Goal: Task Accomplishment & Management: Complete application form

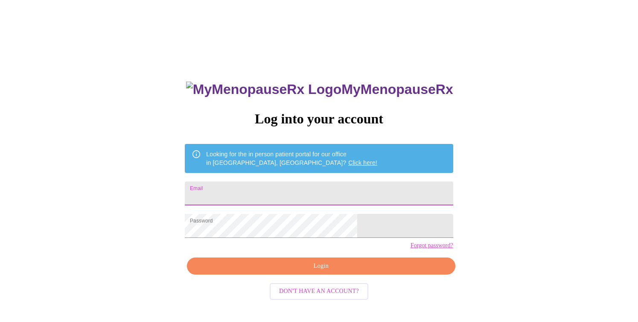
click at [313, 194] on input "Email" at bounding box center [319, 193] width 268 height 24
click at [323, 200] on input "thegabrielstx@gmail.com" at bounding box center [319, 193] width 268 height 24
type input "pseudojenny@gmail.com"
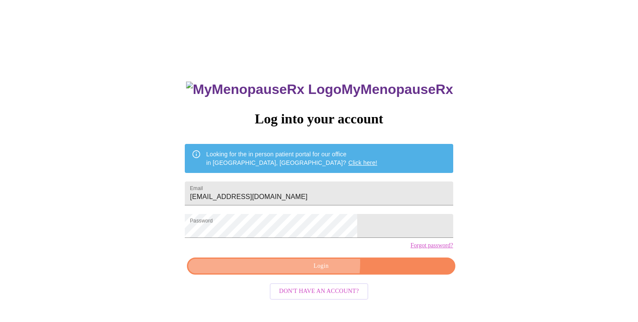
click at [312, 271] on span "Login" at bounding box center [321, 266] width 248 height 11
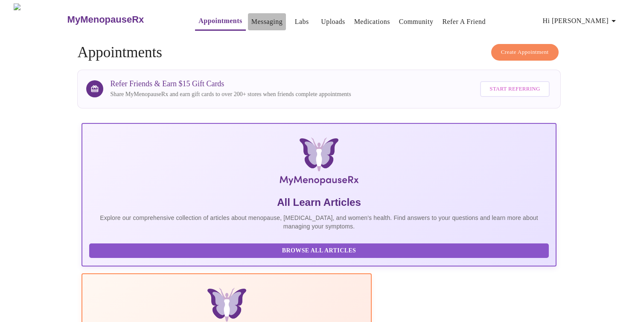
click at [251, 21] on link "Messaging" at bounding box center [266, 22] width 31 height 12
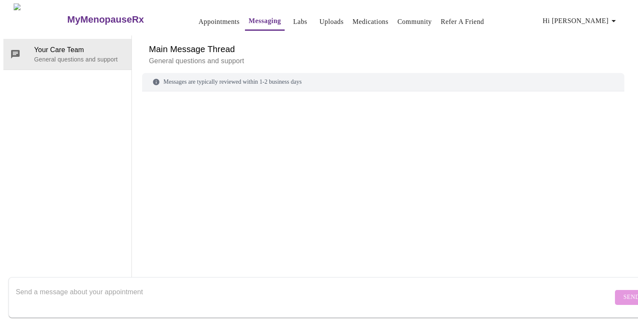
click at [198, 16] on link "Appointments" at bounding box center [218, 22] width 41 height 12
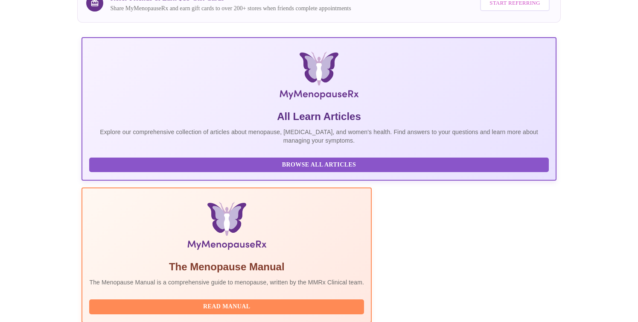
scroll to position [145, 0]
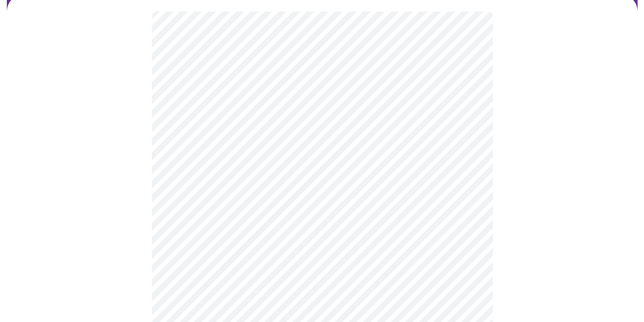
scroll to position [73, 0]
click at [311, 113] on body "MyMenopauseRx Appointments Messaging Labs Uploads Medications Community Refer a…" at bounding box center [318, 322] width 631 height 785
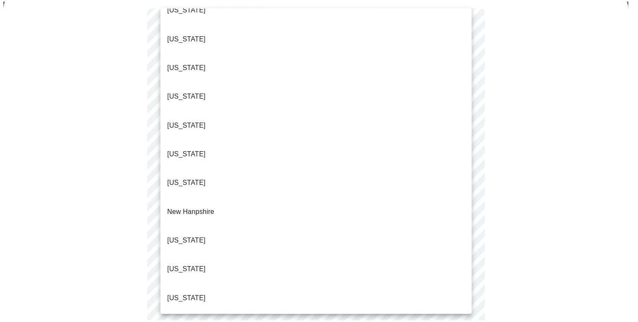
scroll to position [747, 0]
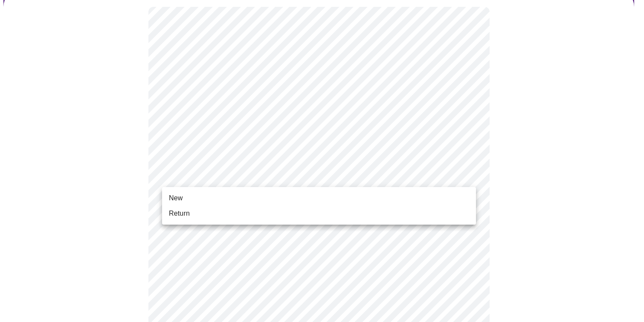
click at [259, 175] on body "MyMenopauseRx Appointments Messaging Labs Uploads Medications Community Refer a…" at bounding box center [321, 319] width 637 height 779
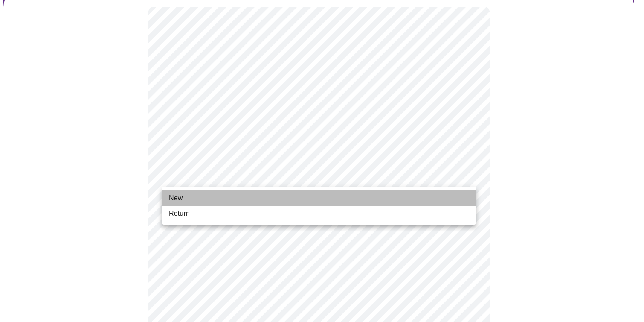
click at [211, 195] on li "New" at bounding box center [319, 197] width 314 height 15
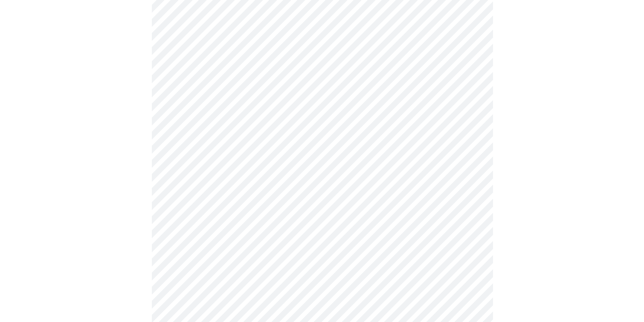
scroll to position [446, 0]
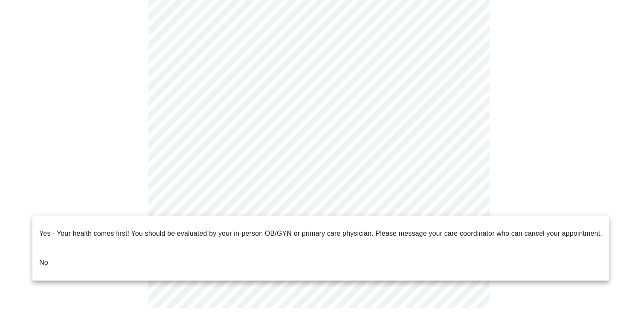
click at [174, 251] on li "No" at bounding box center [320, 262] width 577 height 29
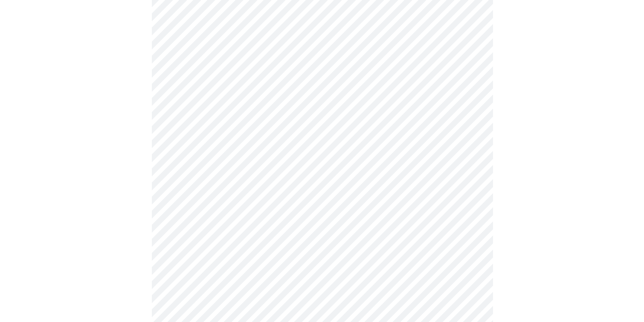
scroll to position [95, 0]
click at [308, 81] on body "MyMenopauseRx Appointments Messaging Labs Uploads Medications Community Refer a…" at bounding box center [321, 164] width 637 height 513
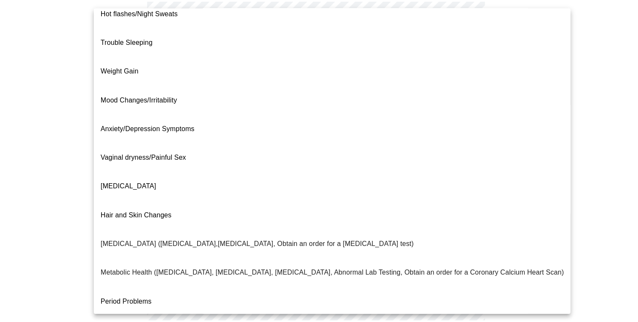
scroll to position [0, 0]
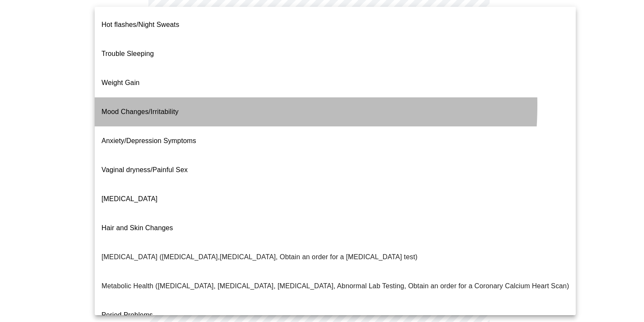
click at [185, 97] on li "Mood Changes/Irritability" at bounding box center [335, 111] width 481 height 29
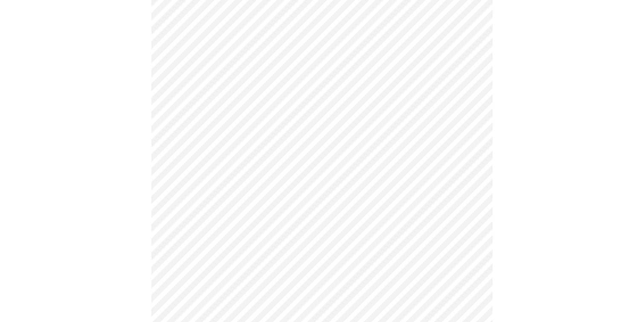
click at [240, 167] on body "MyMenopauseRx Appointments Messaging Labs Uploads Medications Community Refer a…" at bounding box center [321, 162] width 637 height 508
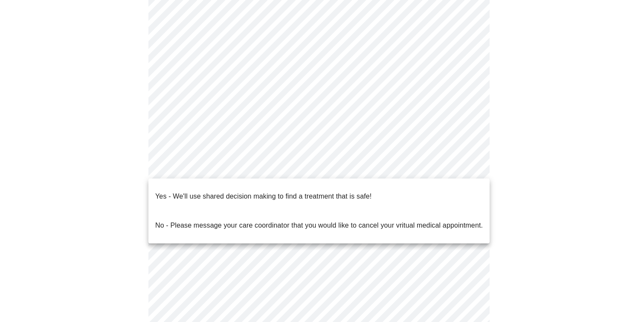
click at [226, 191] on p "Yes - We'll use shared decision making to find a treatment that is safe!" at bounding box center [263, 196] width 216 height 10
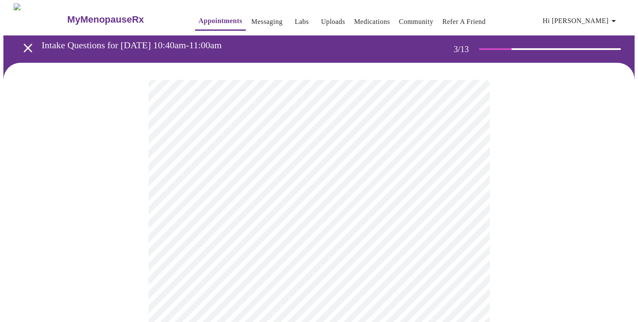
scroll to position [52, 0]
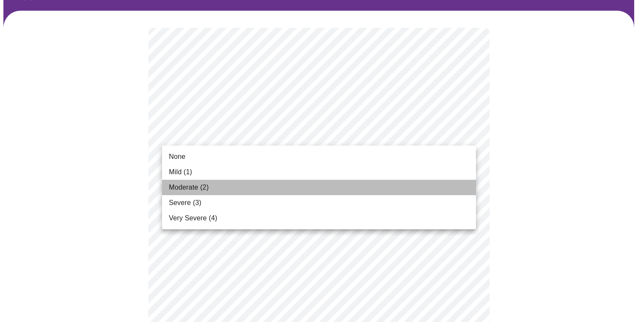
click at [233, 182] on li "Moderate (2)" at bounding box center [319, 187] width 314 height 15
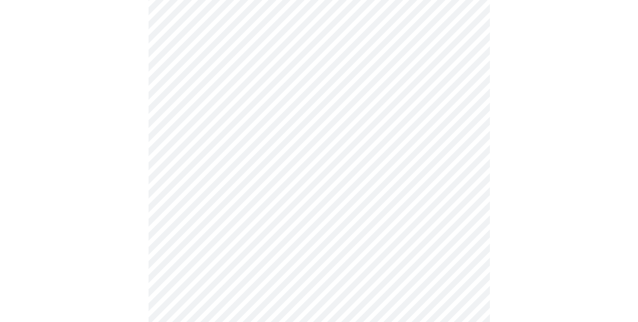
scroll to position [117, 0]
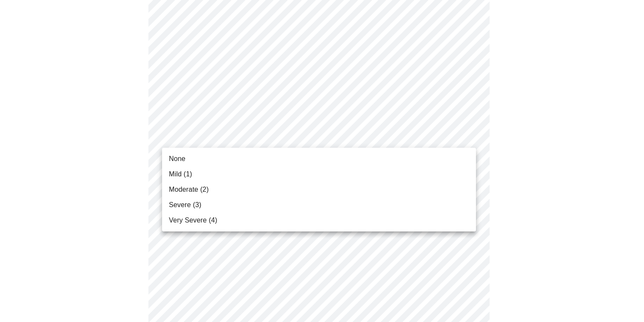
click at [242, 173] on li "Mild (1)" at bounding box center [319, 173] width 314 height 15
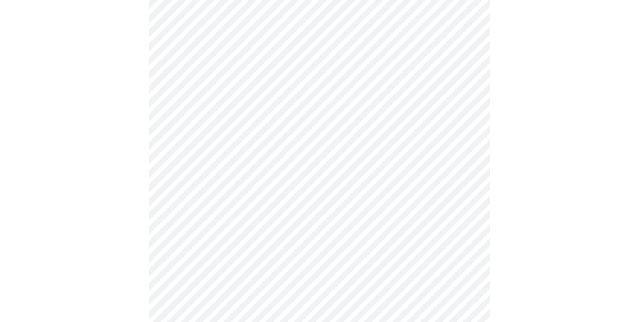
scroll to position [192, 0]
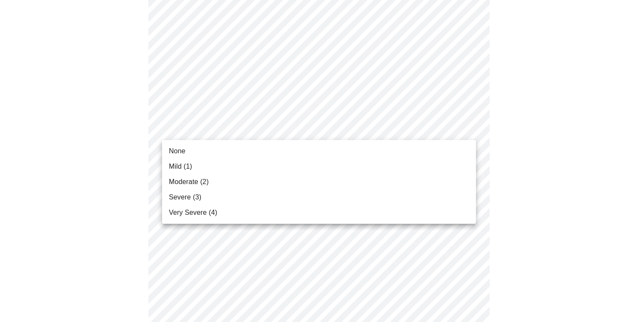
click at [224, 165] on li "Mild (1)" at bounding box center [319, 166] width 314 height 15
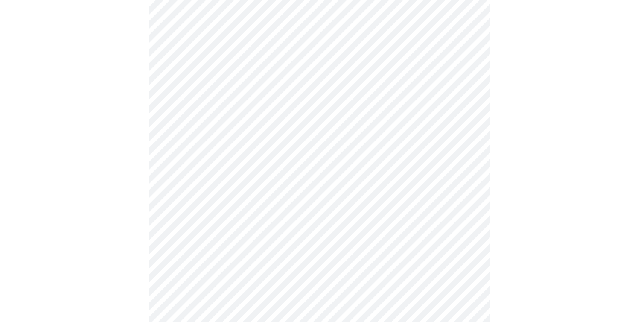
scroll to position [243, 0]
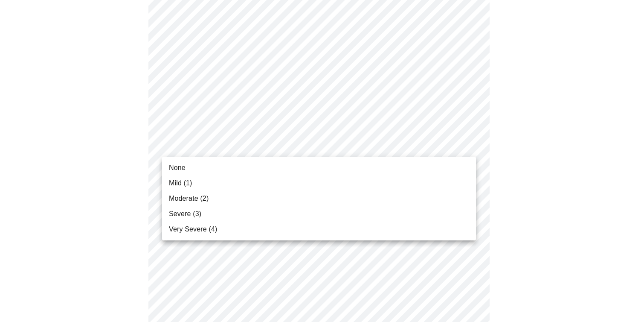
click at [295, 149] on body "MyMenopauseRx Appointments Messaging Labs Uploads Medications Community Refer a…" at bounding box center [321, 309] width 637 height 1099
click at [240, 168] on li "None" at bounding box center [319, 167] width 314 height 15
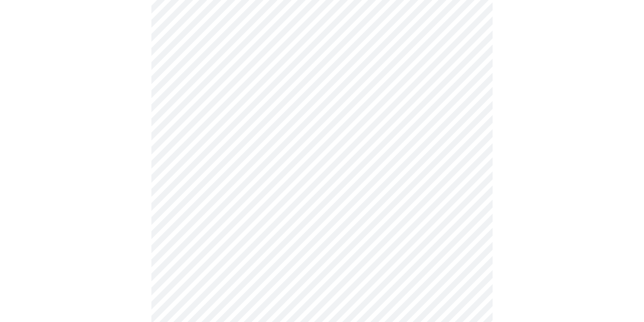
click at [253, 201] on body "MyMenopauseRx Appointments Messaging Labs Uploads Medications Community Refer a…" at bounding box center [321, 303] width 637 height 1087
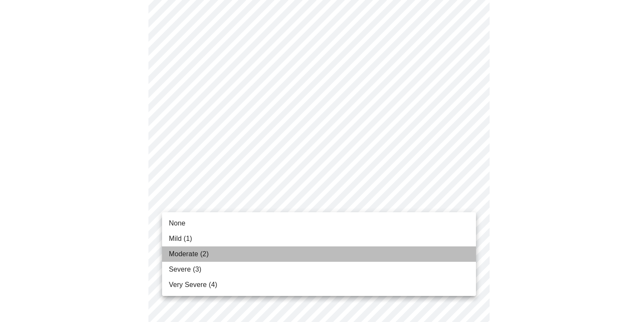
click at [189, 256] on span "Moderate (2)" at bounding box center [189, 254] width 40 height 10
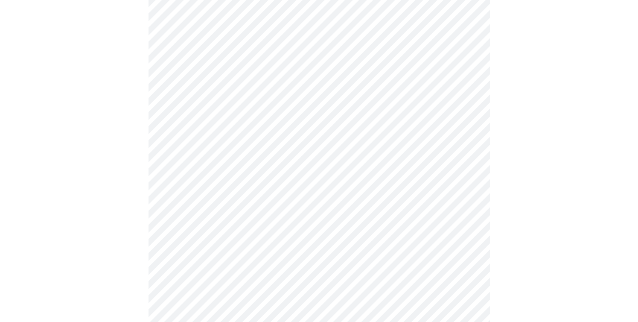
scroll to position [344, 0]
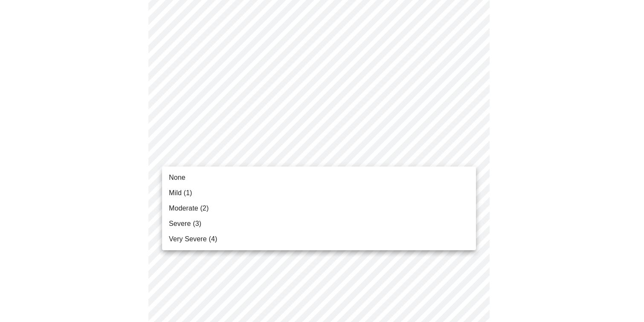
click at [294, 157] on body "MyMenopauseRx Appointments Messaging Labs Uploads Medications Community Refer a…" at bounding box center [321, 196] width 637 height 1075
click at [193, 208] on span "Moderate (2)" at bounding box center [189, 208] width 40 height 10
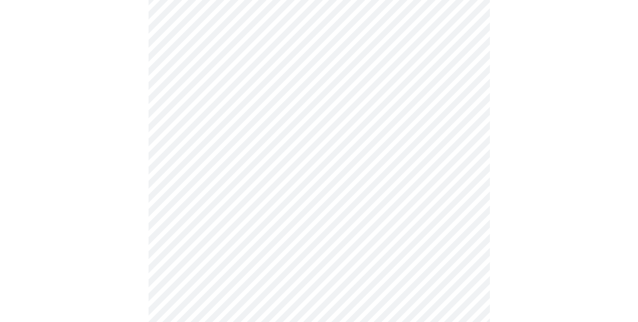
scroll to position [393, 0]
click at [299, 177] on body "MyMenopauseRx Appointments Messaging Labs Uploads Medications Community Refer a…" at bounding box center [321, 141] width 637 height 1063
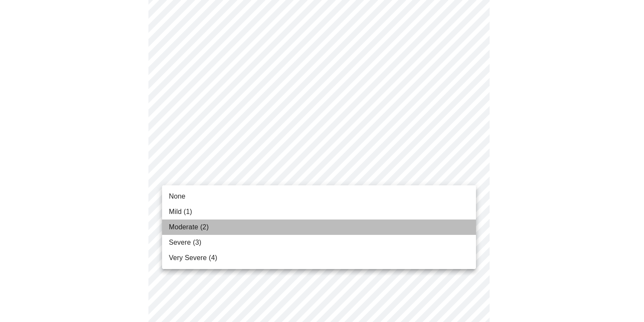
click at [200, 229] on span "Moderate (2)" at bounding box center [189, 227] width 40 height 10
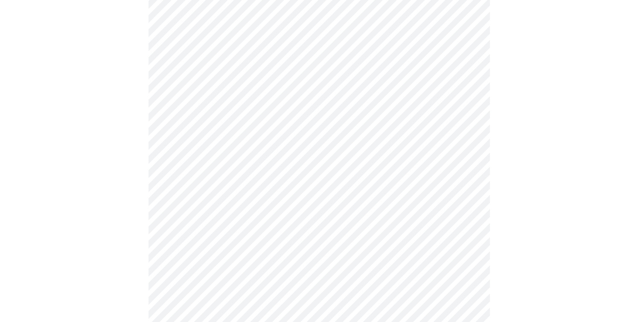
scroll to position [487, 0]
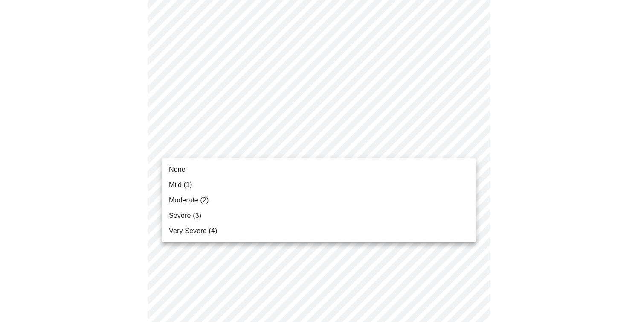
click at [285, 139] on body "MyMenopauseRx Appointments Messaging Labs Uploads Medications Community Refer a…" at bounding box center [321, 41] width 637 height 1051
click at [216, 174] on li "None" at bounding box center [319, 169] width 314 height 15
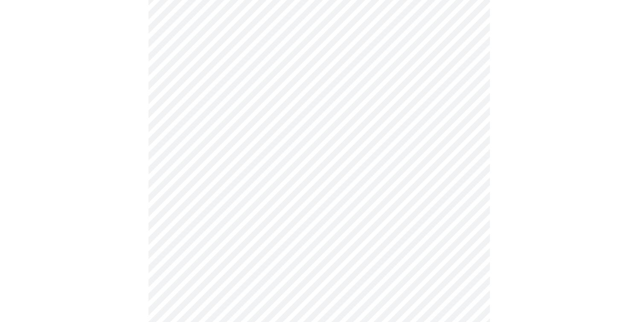
scroll to position [549, 0]
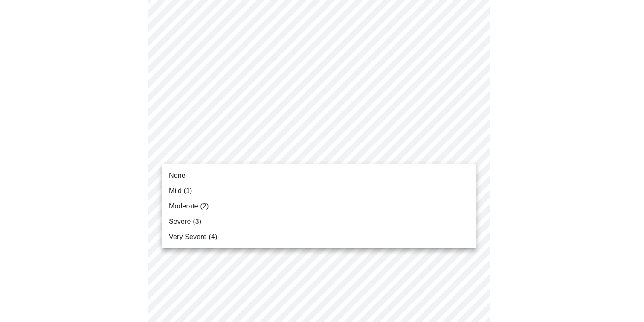
click at [201, 203] on span "Moderate (2)" at bounding box center [189, 206] width 40 height 10
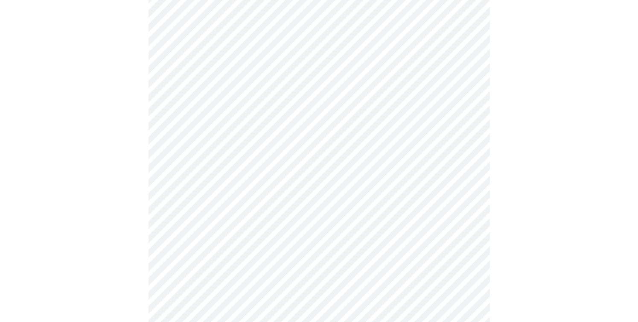
scroll to position [606, 0]
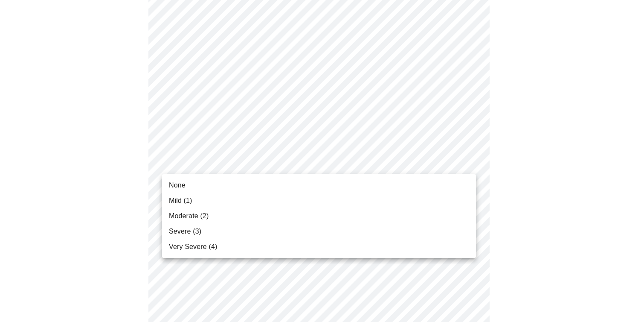
click at [216, 184] on li "None" at bounding box center [319, 184] width 314 height 15
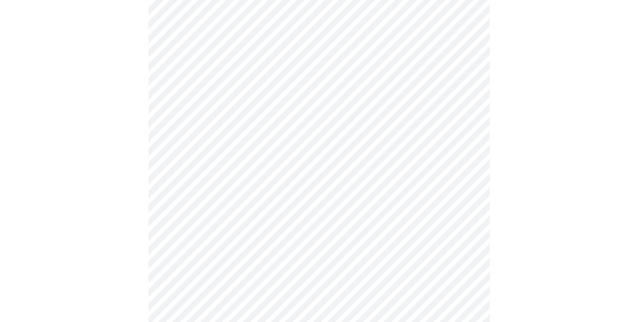
scroll to position [665, 0]
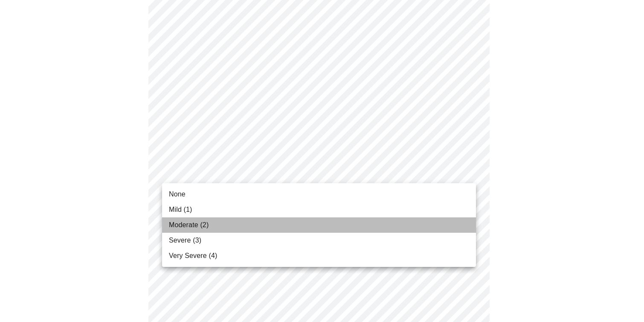
click at [202, 222] on span "Moderate (2)" at bounding box center [189, 225] width 40 height 10
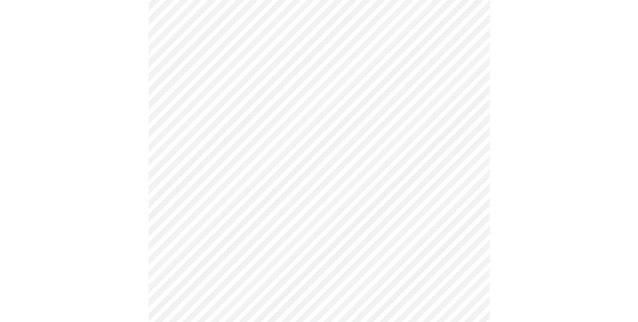
scroll to position [445, 0]
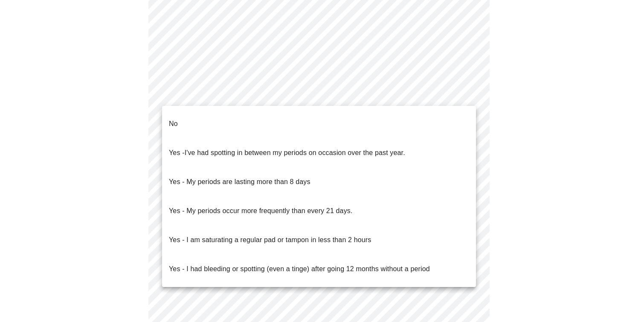
click at [225, 120] on li "No" at bounding box center [319, 123] width 314 height 29
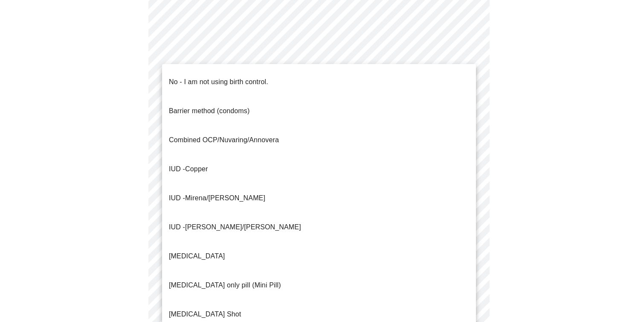
click at [253, 77] on p "No - I am not using birth control." at bounding box center [218, 82] width 99 height 10
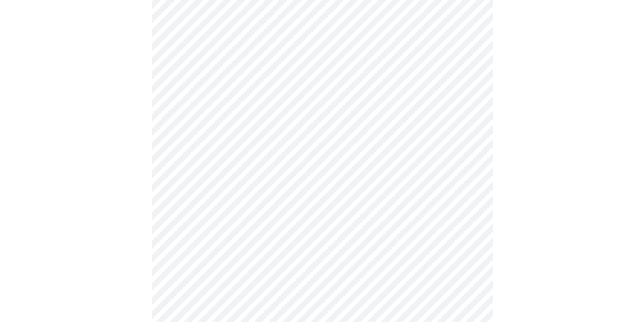
scroll to position [529, 0]
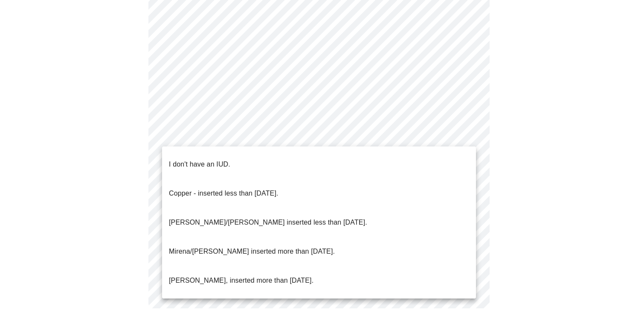
click at [200, 159] on p "I don't have an IUD." at bounding box center [199, 164] width 61 height 10
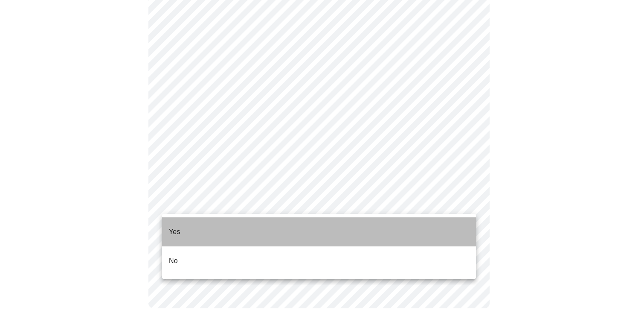
click at [198, 224] on li "Yes" at bounding box center [319, 231] width 314 height 29
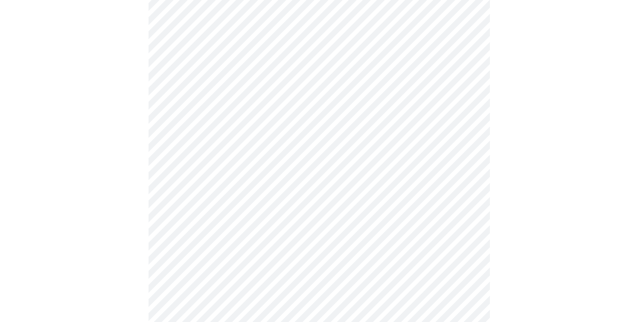
scroll to position [127, 0]
click at [302, 93] on body "MyMenopauseRx Appointments Messaging Labs Uploads Medications Community Refer a…" at bounding box center [321, 221] width 637 height 691
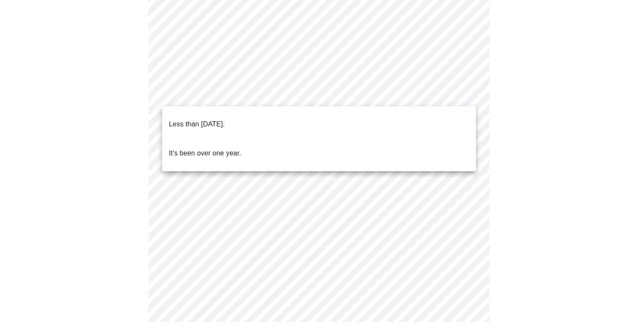
click at [225, 119] on p "Less than one year ago." at bounding box center [197, 124] width 56 height 10
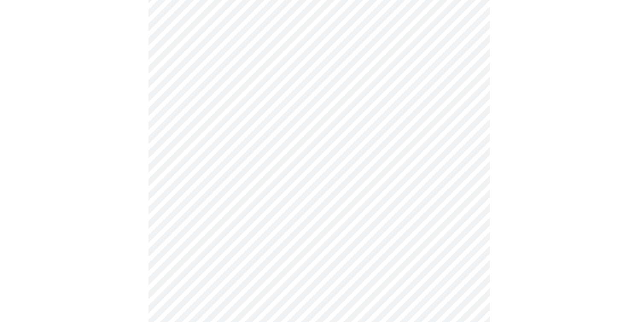
scroll to position [214, 0]
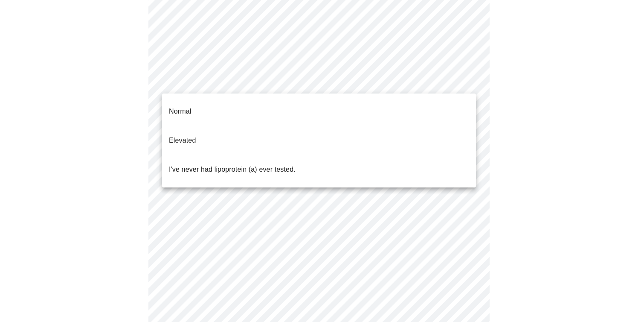
click at [278, 84] on body "MyMenopauseRx Appointments Messaging Labs Uploads Medications Community Refer a…" at bounding box center [321, 132] width 637 height 686
click at [237, 106] on li "Normal" at bounding box center [319, 111] width 314 height 29
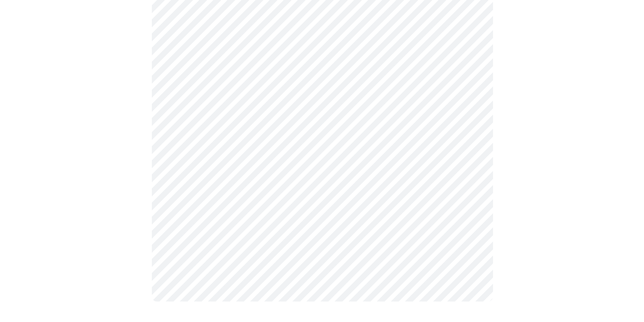
scroll to position [0, 0]
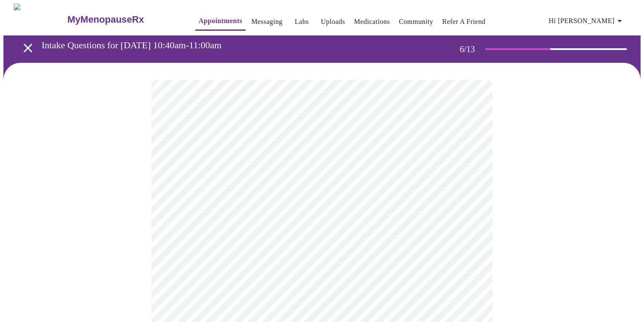
click at [209, 238] on body "MyMenopauseRx Appointments Messaging Labs Uploads Medications Community Refer a…" at bounding box center [321, 231] width 637 height 456
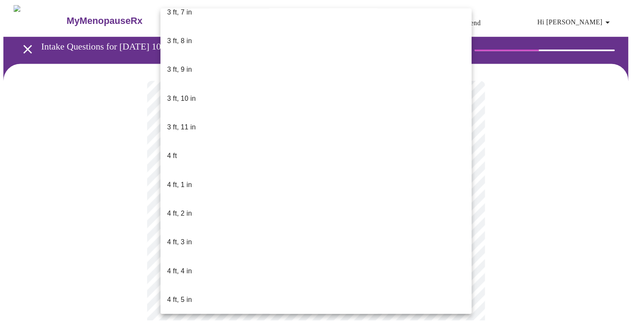
scroll to position [369, 0]
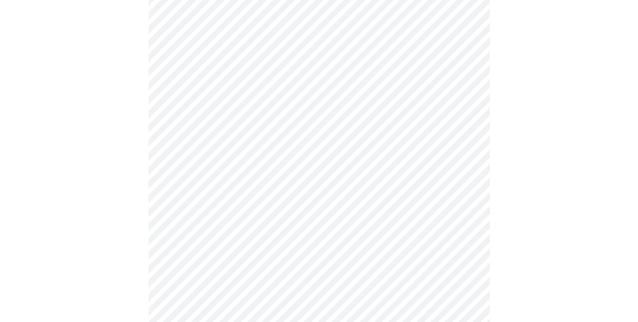
scroll to position [2154, 0]
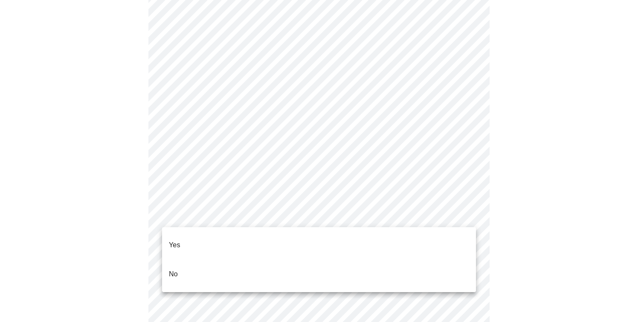
click at [190, 268] on li "No" at bounding box center [319, 273] width 314 height 29
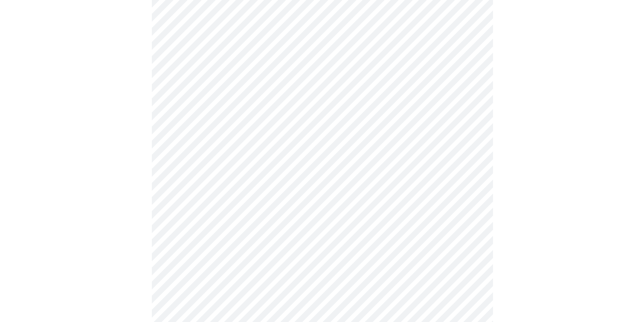
scroll to position [512, 0]
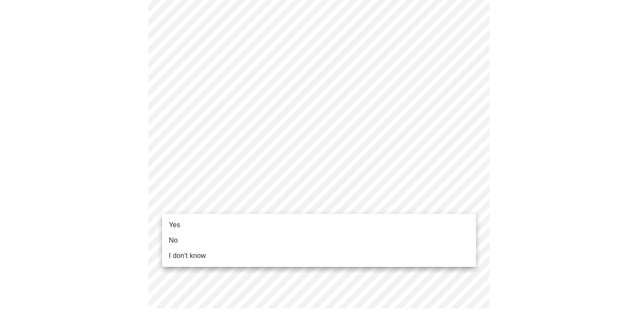
click at [201, 225] on li "Yes" at bounding box center [319, 224] width 314 height 15
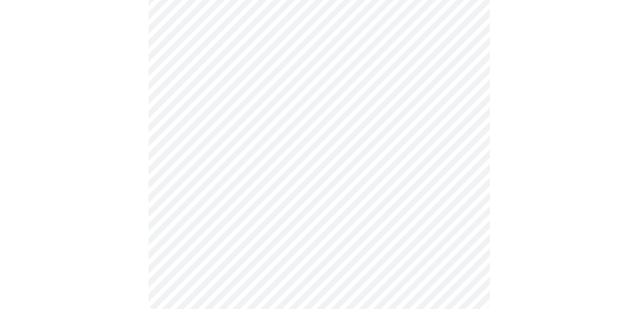
scroll to position [0, 0]
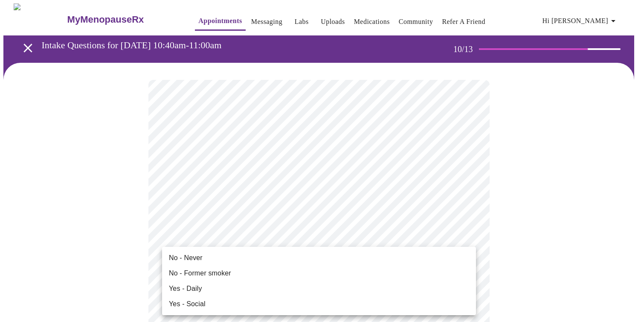
click at [246, 250] on li "No - Never" at bounding box center [319, 257] width 314 height 15
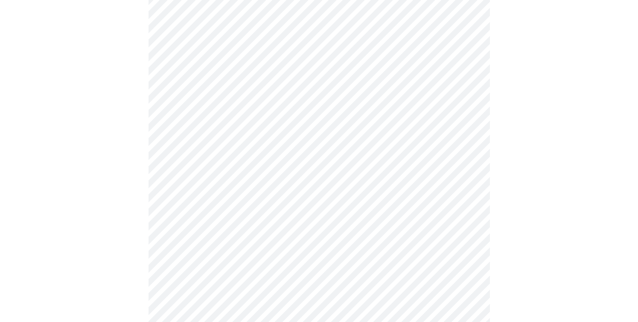
scroll to position [763, 0]
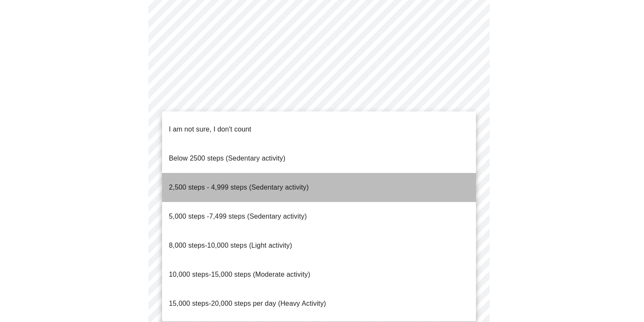
click at [252, 183] on span "2,500 steps - 4,999 steps (Sedentary activity)" at bounding box center [239, 186] width 140 height 7
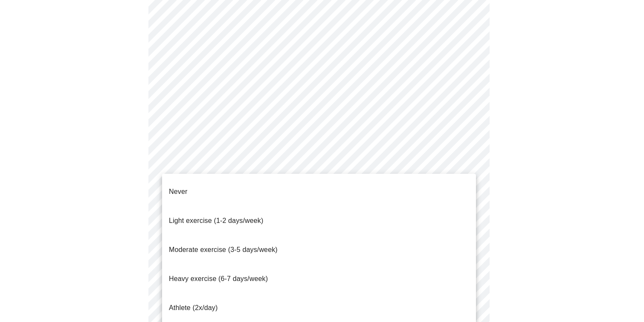
click at [220, 180] on li "Never" at bounding box center [319, 191] width 314 height 29
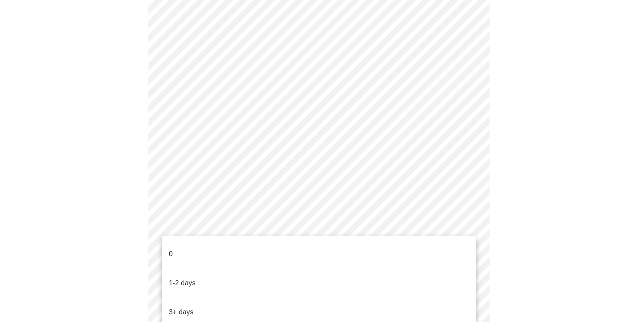
click at [231, 244] on li "0" at bounding box center [319, 253] width 314 height 29
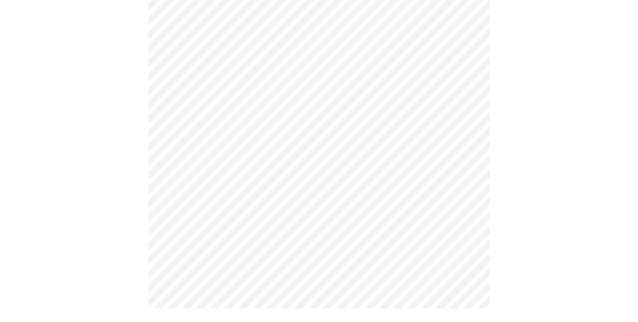
scroll to position [0, 0]
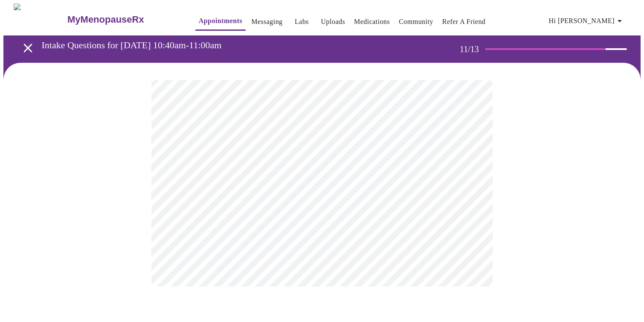
click at [512, 198] on div at bounding box center [321, 183] width 637 height 241
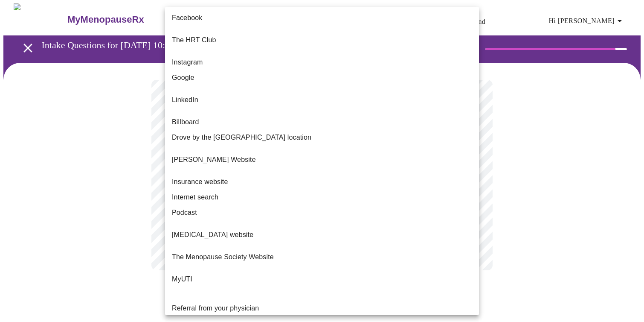
click at [403, 170] on body "MyMenopauseRx Appointments Messaging Labs Uploads Medications Community Refer a…" at bounding box center [321, 145] width 637 height 284
click at [362, 74] on li "Google" at bounding box center [322, 77] width 314 height 15
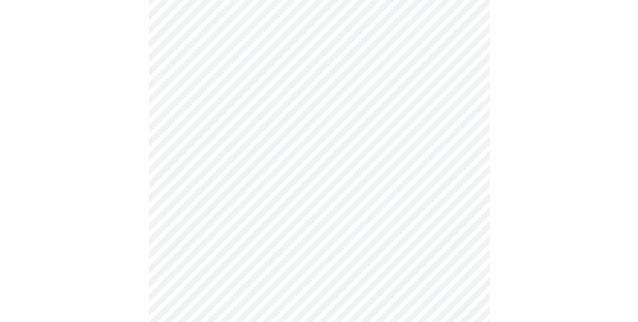
scroll to position [320, 0]
